Goal: Navigation & Orientation: Find specific page/section

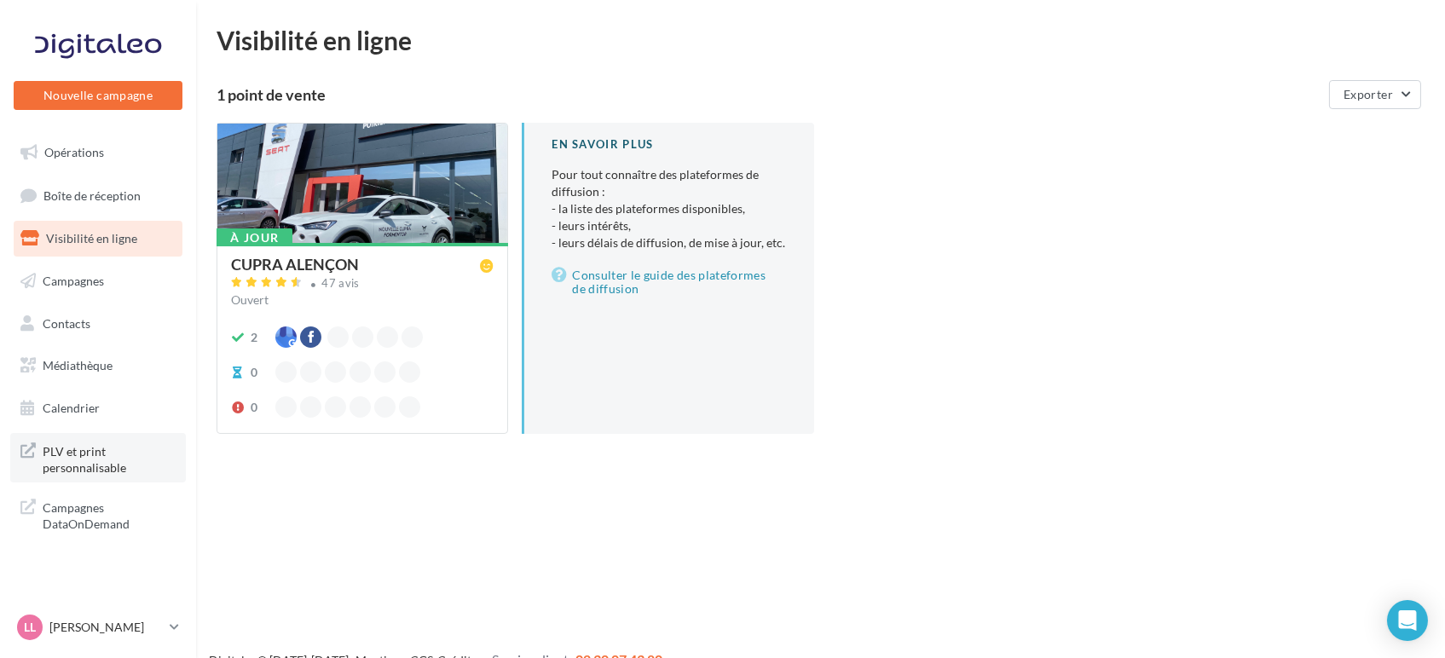
click at [75, 460] on span "PLV et print personnalisable" at bounding box center [109, 458] width 133 height 37
click at [75, 187] on link "Boîte de réception 4" at bounding box center [98, 195] width 176 height 37
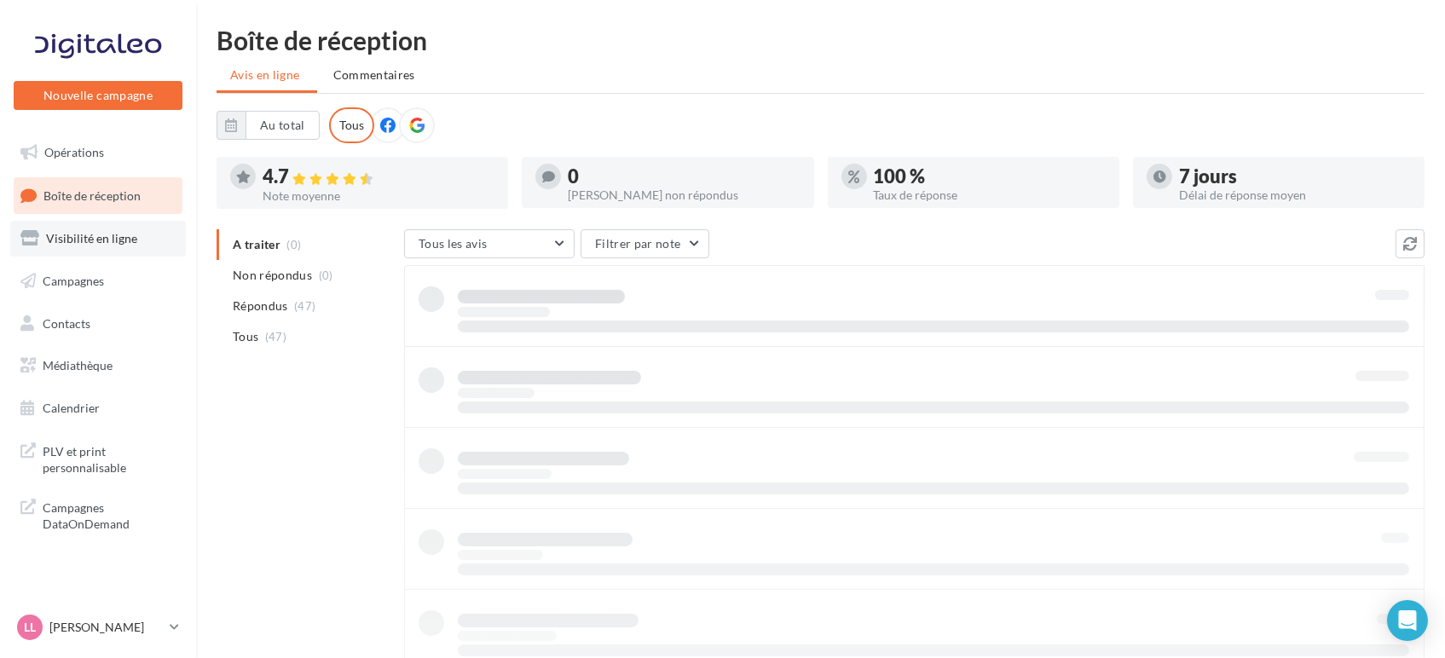
click at [98, 247] on link "Visibilité en ligne" at bounding box center [98, 239] width 176 height 36
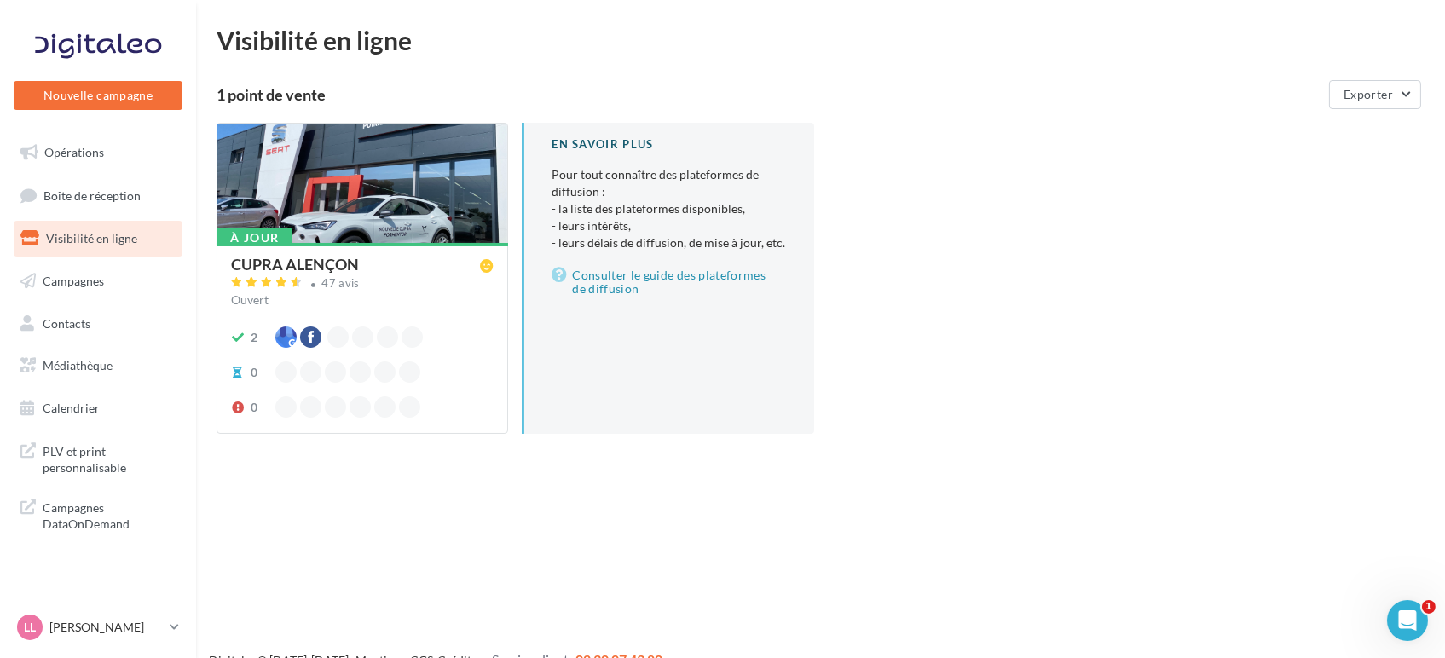
click at [320, 198] on div at bounding box center [362, 184] width 290 height 121
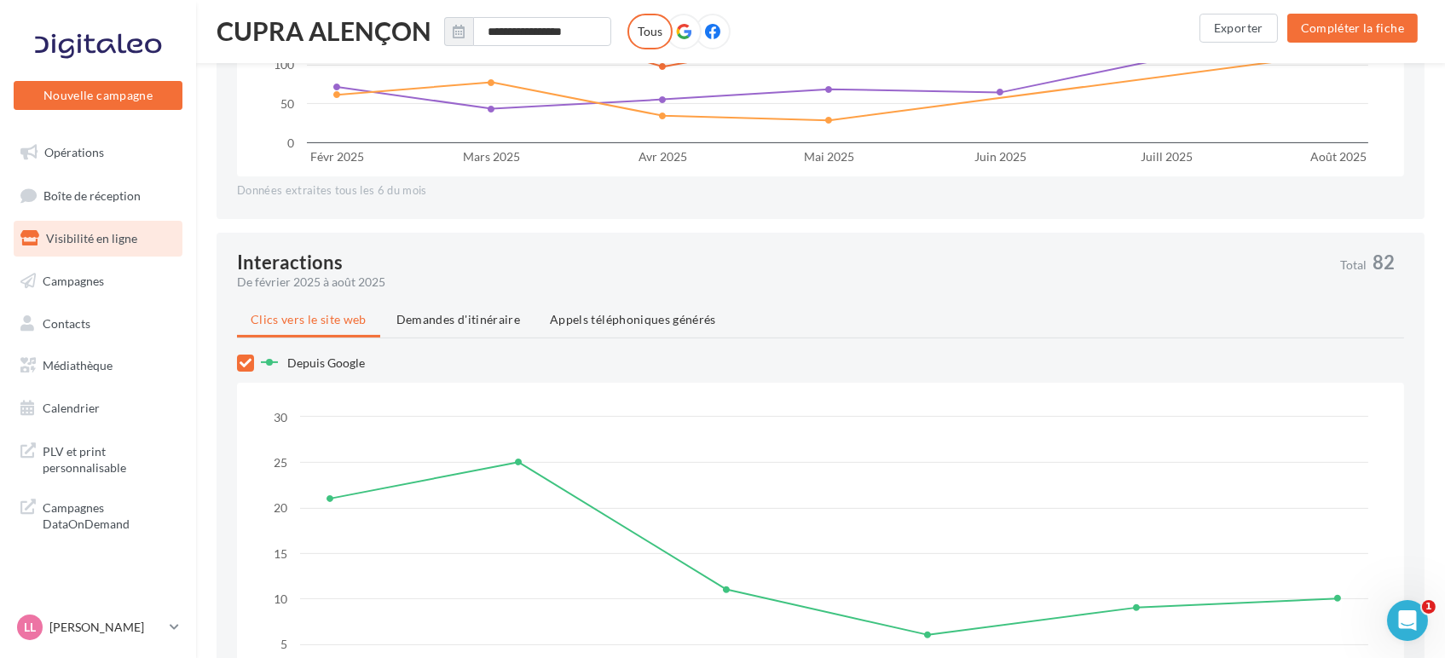
scroll to position [1117, 0]
click at [471, 326] on span "Demandes d'itinéraire" at bounding box center [458, 320] width 124 height 14
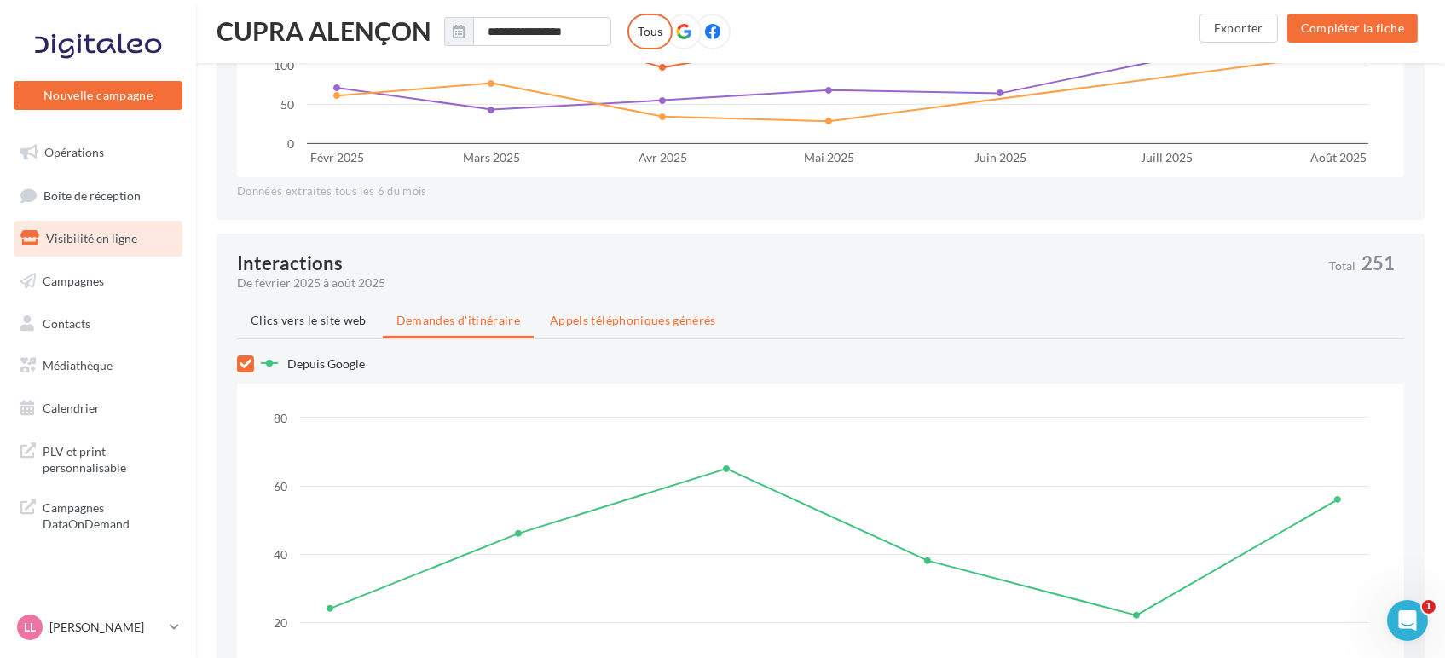
click at [585, 315] on span "Appels téléphoniques générés" at bounding box center [633, 320] width 166 height 14
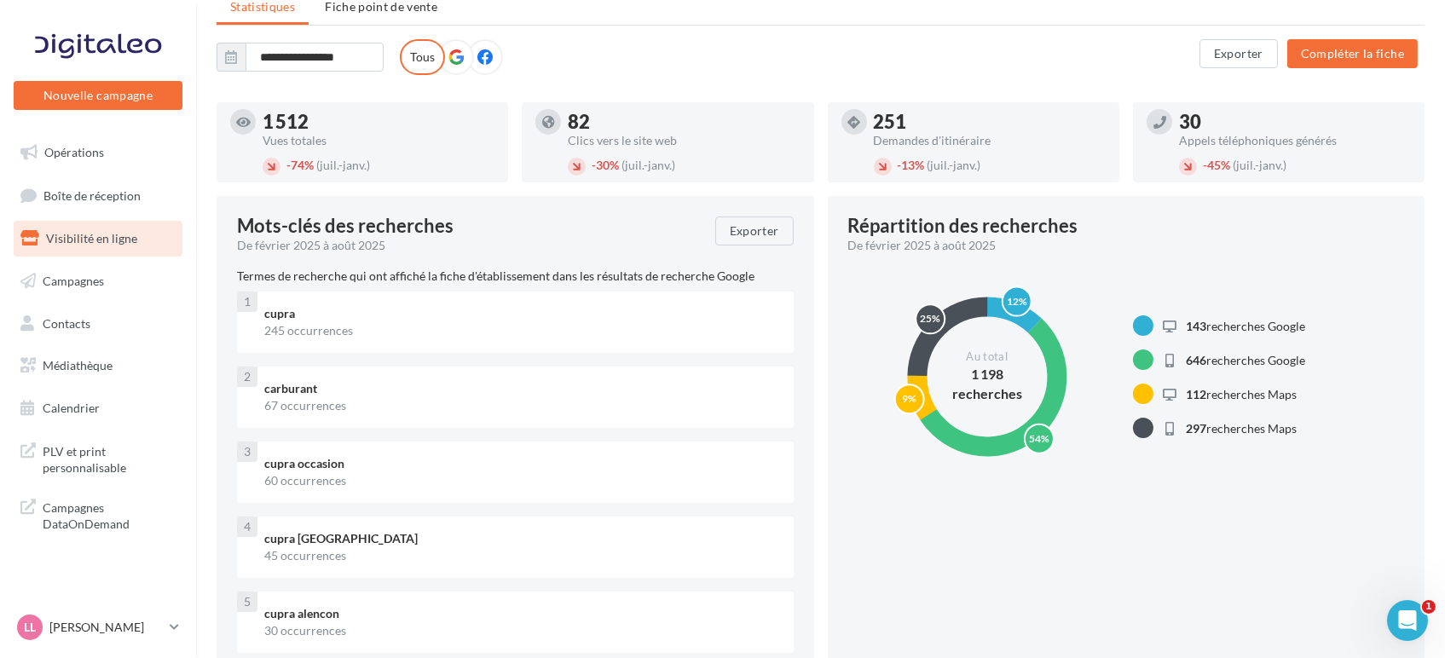
scroll to position [0, 0]
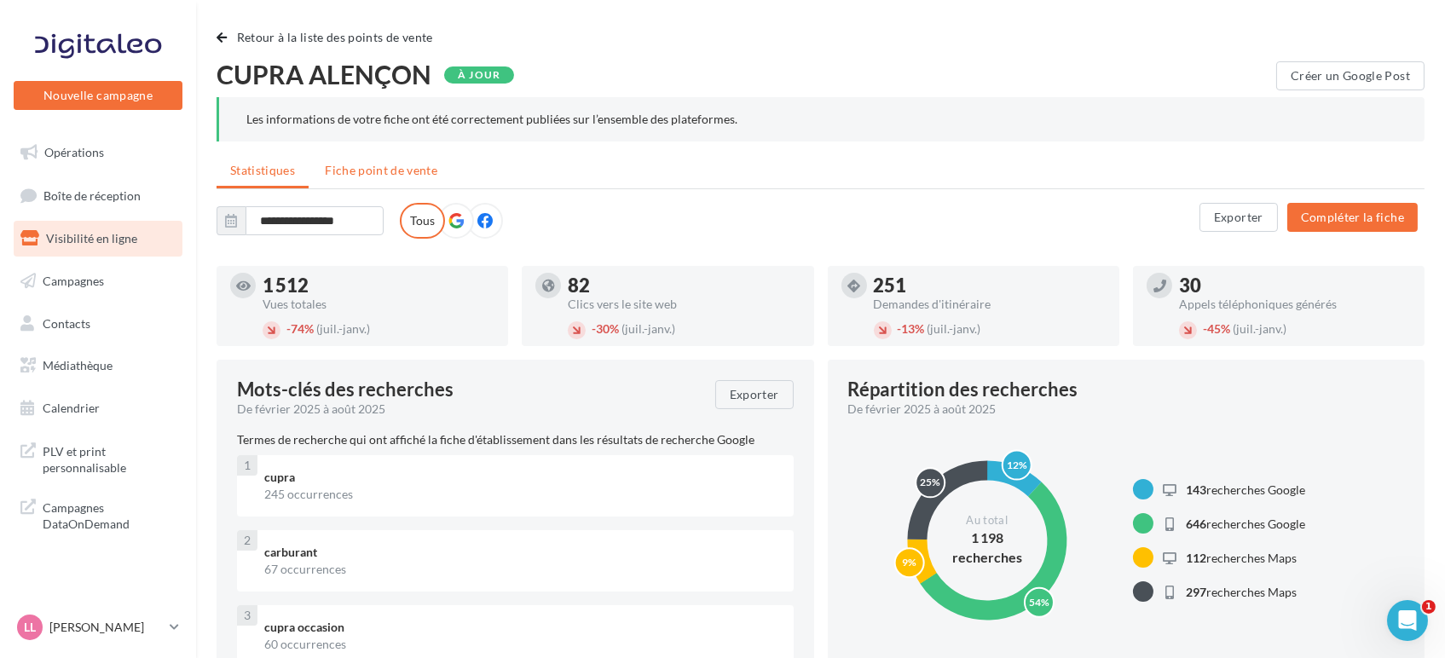
click at [344, 166] on span "Fiche point de vente" at bounding box center [381, 170] width 113 height 14
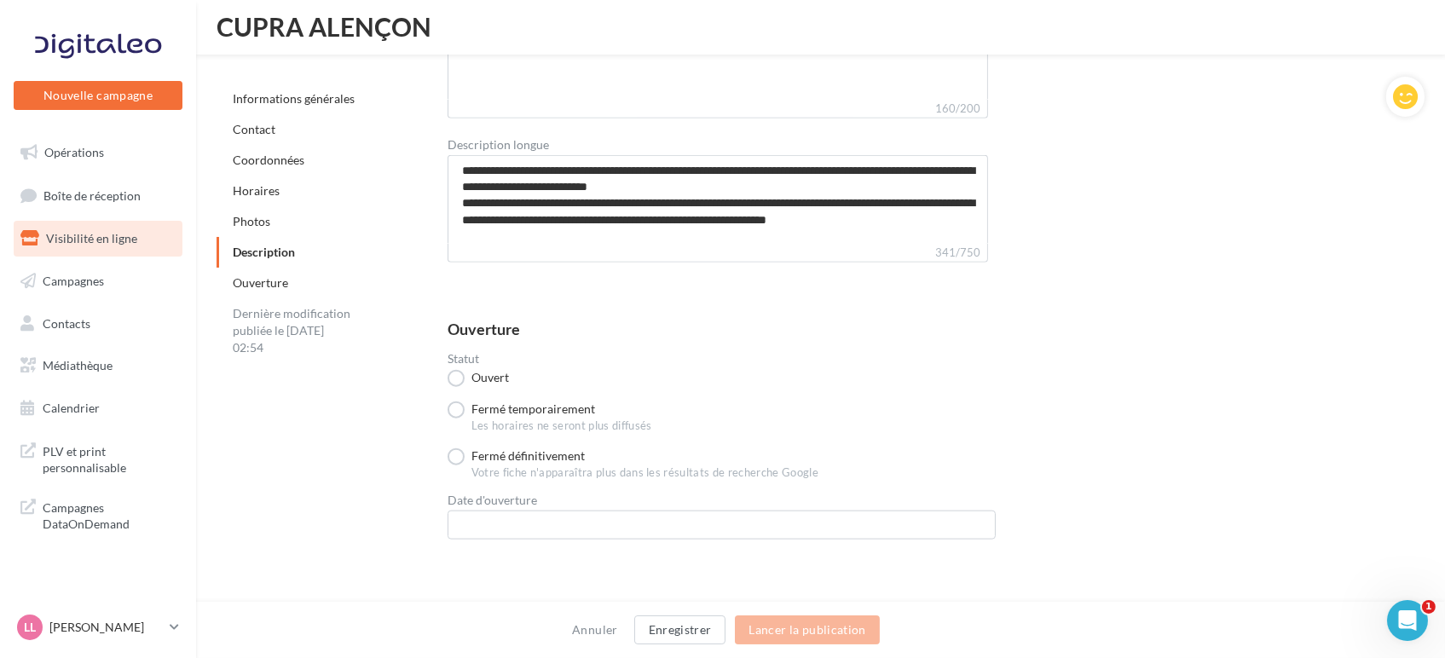
scroll to position [4107, 0]
click at [85, 164] on link "Opérations" at bounding box center [98, 153] width 176 height 36
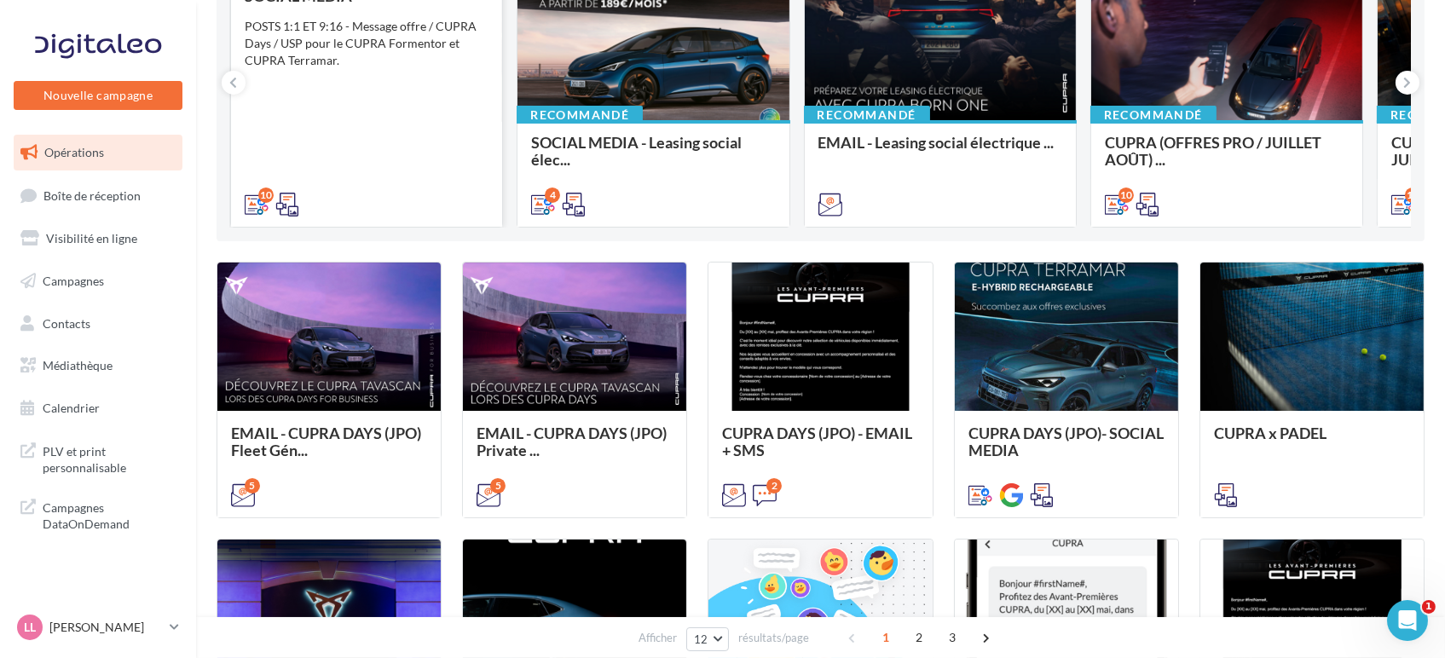
scroll to position [265, 0]
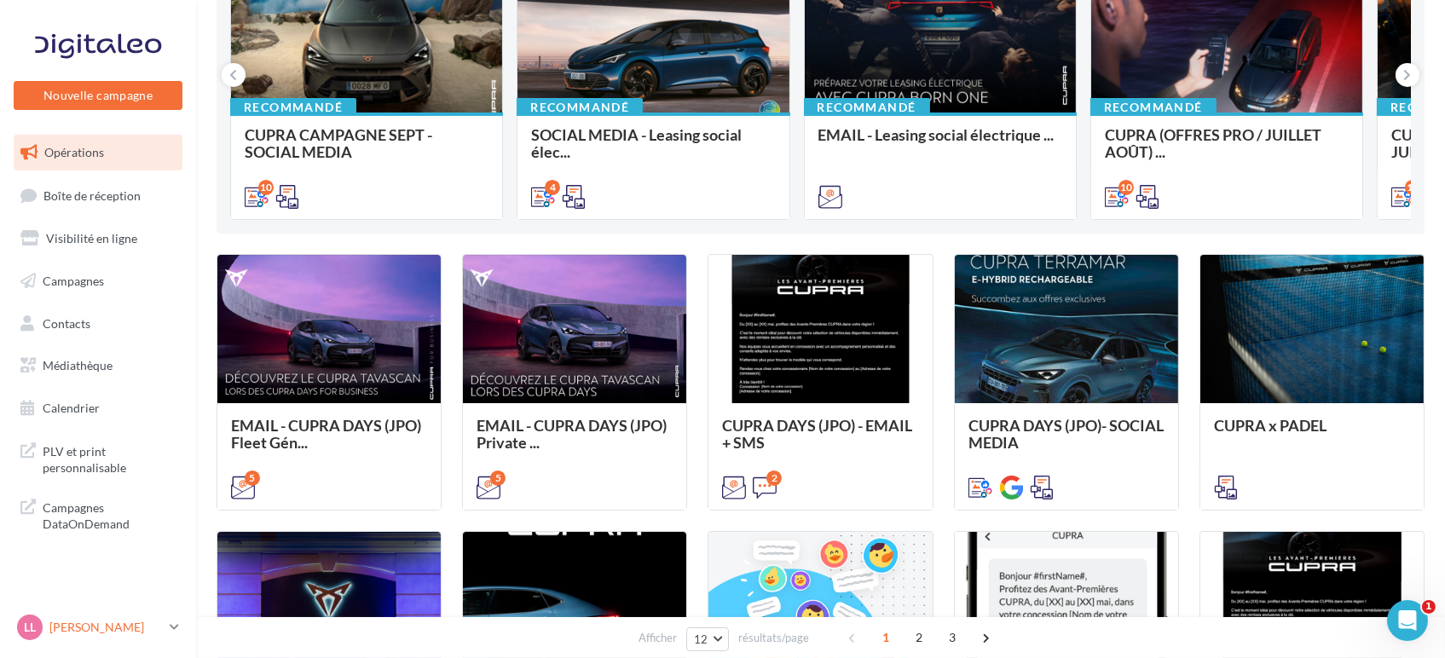
click at [83, 619] on p "[PERSON_NAME]" at bounding box center [105, 627] width 113 height 17
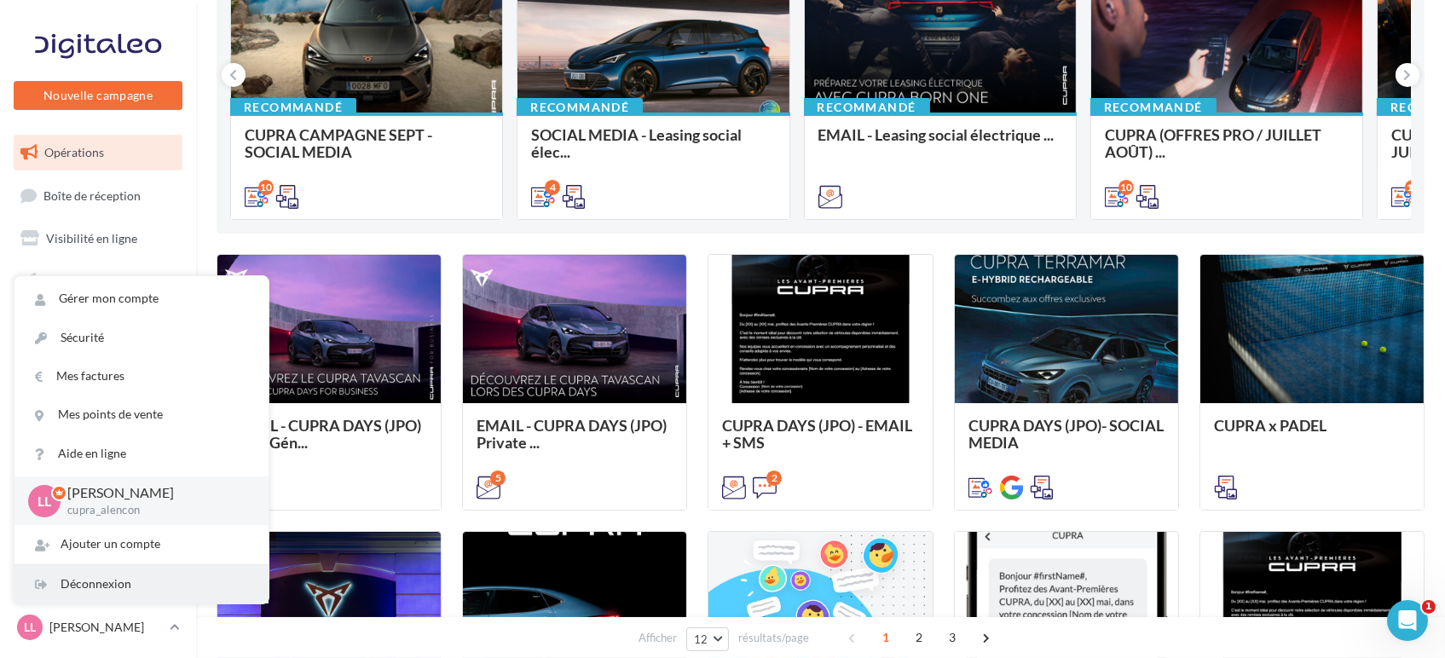
click at [78, 590] on div "Déconnexion" at bounding box center [141, 584] width 254 height 38
